Goal: Find specific page/section: Find specific page/section

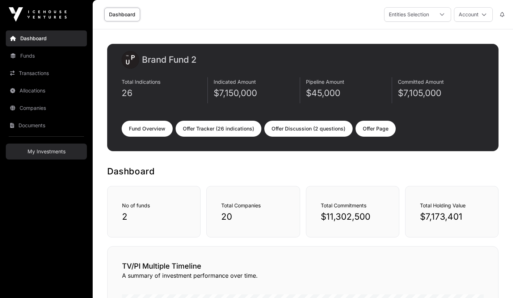
click at [50, 149] on link "My Investments" at bounding box center [46, 151] width 81 height 16
